Goal: Task Accomplishment & Management: Use online tool/utility

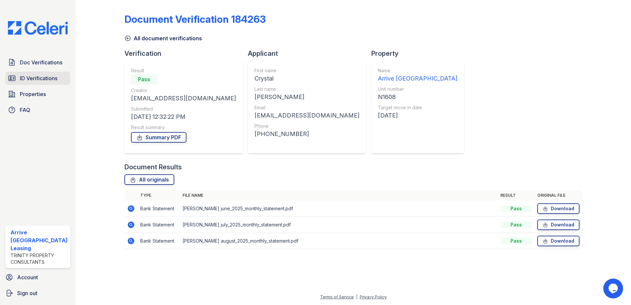
click at [40, 77] on span "ID Verifications" at bounding box center [39, 78] width 38 height 8
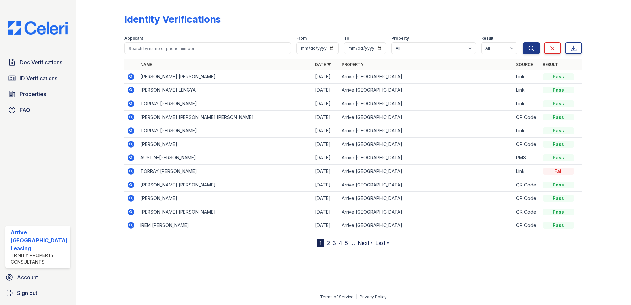
click at [127, 88] on icon at bounding box center [131, 90] width 8 height 8
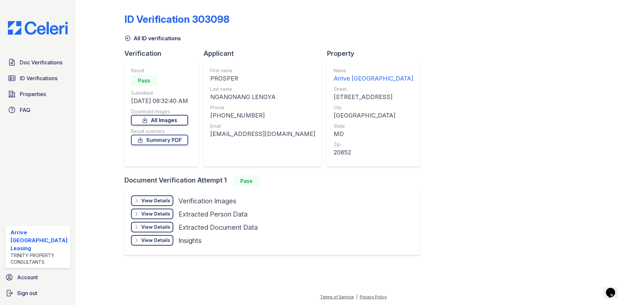
click at [144, 117] on link "All Images" at bounding box center [159, 120] width 57 height 11
click at [168, 141] on link "Summary PDF" at bounding box center [159, 140] width 57 height 11
